Goal: Find specific fact: Find specific fact

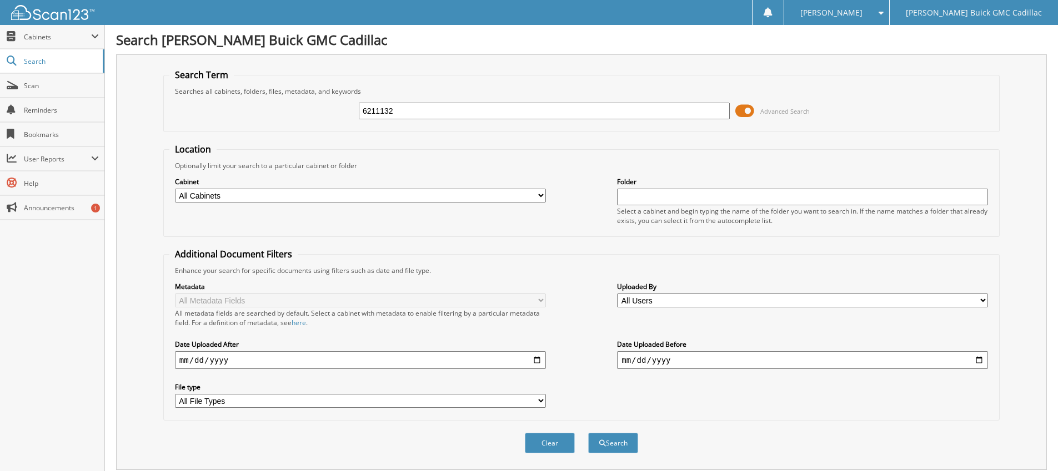
type input "6211132"
click at [588, 433] on button "Search" at bounding box center [613, 443] width 50 height 21
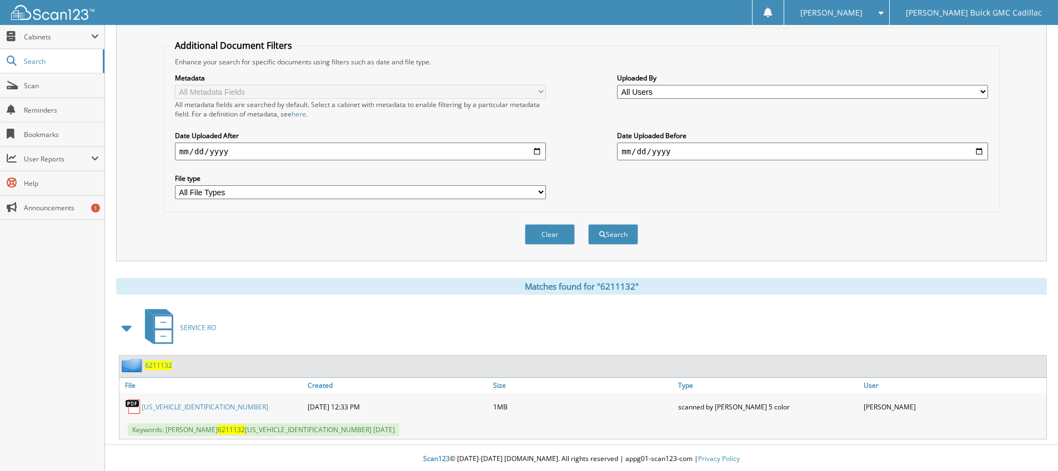
scroll to position [211, 0]
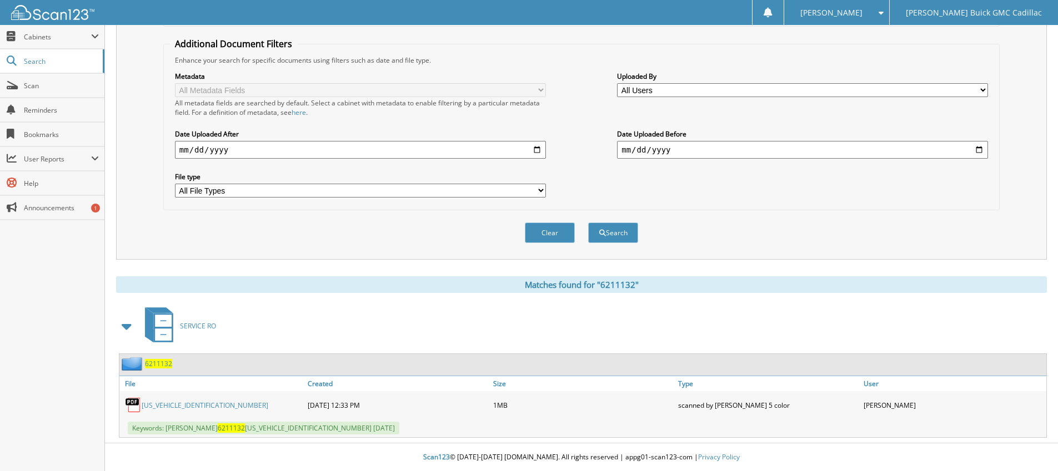
click at [189, 407] on link "[US_VEHICLE_IDENTIFICATION_NUMBER]" at bounding box center [205, 405] width 127 height 9
click at [205, 405] on link "[US_VEHICLE_IDENTIFICATION_NUMBER]" at bounding box center [205, 405] width 127 height 9
click at [163, 408] on link "[US_VEHICLE_IDENTIFICATION_NUMBER]" at bounding box center [205, 405] width 127 height 9
